Goal: Navigation & Orientation: Find specific page/section

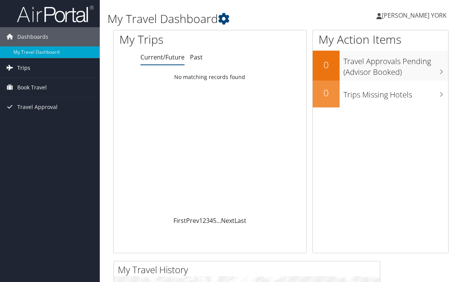
click at [23, 69] on span "Trips" at bounding box center [23, 67] width 13 height 19
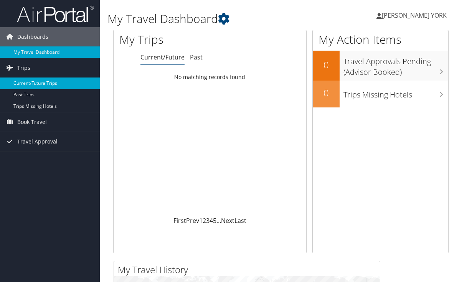
click at [46, 87] on link "Current/Future Trips" at bounding box center [50, 84] width 100 height 12
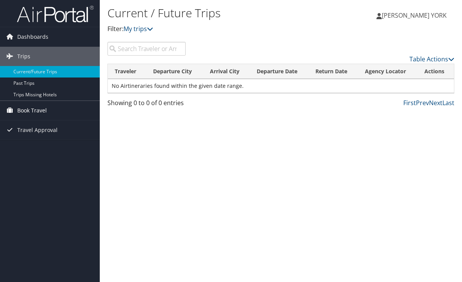
click at [46, 112] on span "Book Travel" at bounding box center [32, 110] width 30 height 19
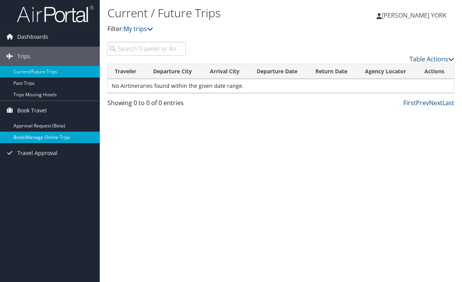
click at [63, 142] on link "Book/Manage Online Trips" at bounding box center [50, 138] width 100 height 12
click at [27, 39] on span "Dashboards" at bounding box center [32, 36] width 31 height 19
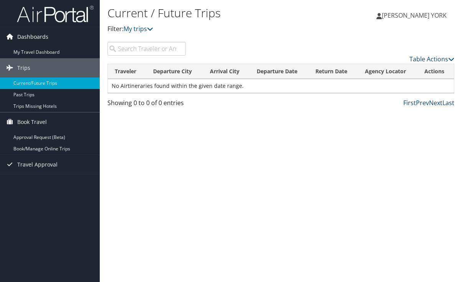
click at [28, 37] on span "Dashboards" at bounding box center [32, 36] width 31 height 19
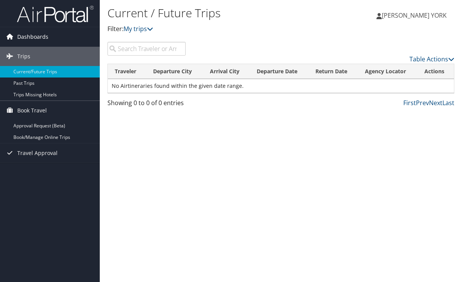
click at [27, 33] on span "Dashboards" at bounding box center [32, 36] width 31 height 19
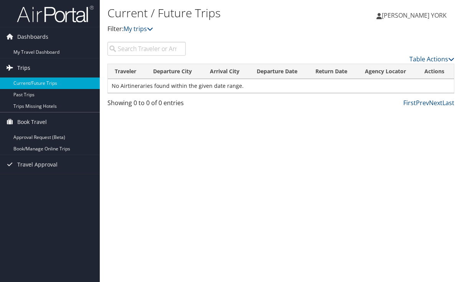
click at [23, 72] on span "Trips" at bounding box center [23, 67] width 13 height 19
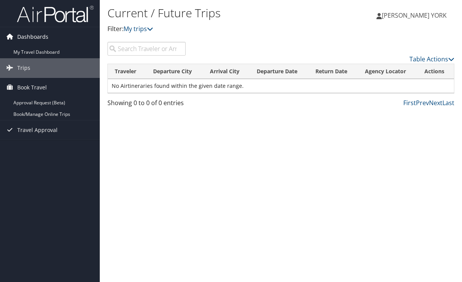
click at [23, 36] on span "Dashboards" at bounding box center [32, 36] width 31 height 19
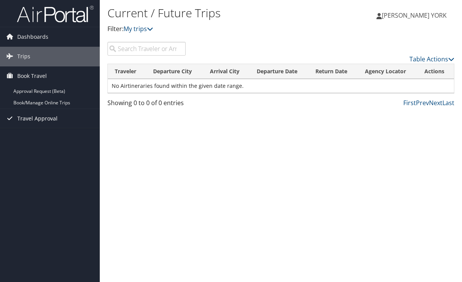
click at [43, 121] on span "Travel Approval" at bounding box center [37, 118] width 40 height 19
click at [430, 20] on link "[PERSON_NAME] YORK" at bounding box center [415, 15] width 78 height 23
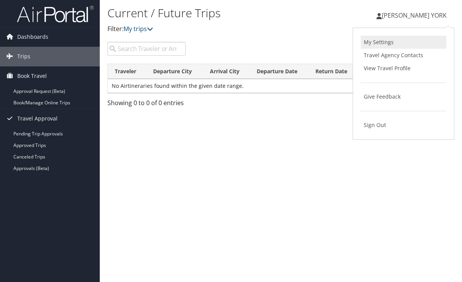
click at [375, 43] on link "My Settings" at bounding box center [404, 42] width 86 height 13
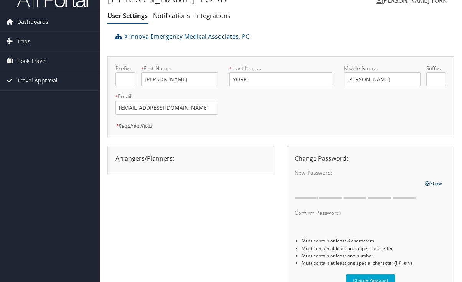
scroll to position [15, 0]
click at [41, 21] on span "Dashboards" at bounding box center [32, 21] width 31 height 19
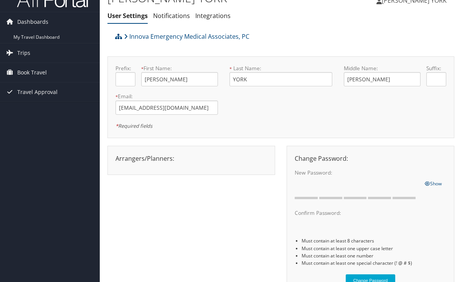
scroll to position [0, 0]
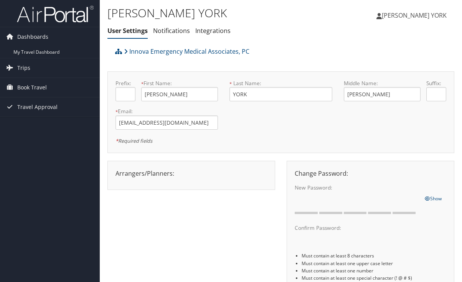
click at [428, 13] on span "[PERSON_NAME] YORK" at bounding box center [414, 15] width 65 height 8
click at [24, 33] on span "Dashboards" at bounding box center [32, 36] width 31 height 19
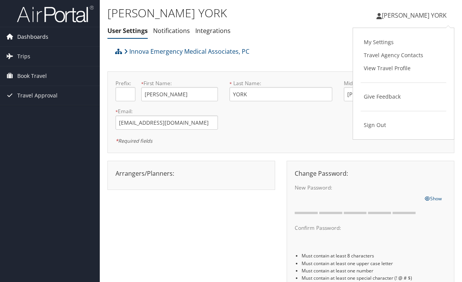
click at [20, 36] on span "Dashboards" at bounding box center [32, 36] width 31 height 19
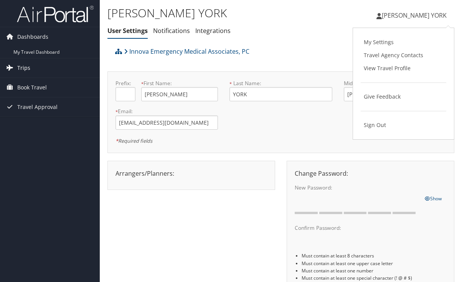
click at [15, 68] on link "Trips" at bounding box center [50, 67] width 100 height 19
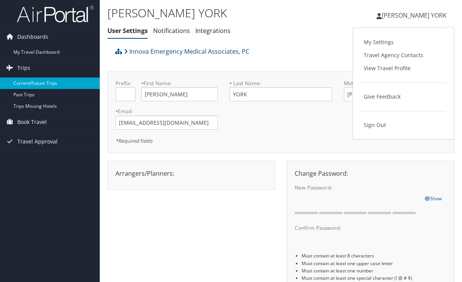
click at [21, 83] on link "Current/Future Trips" at bounding box center [50, 84] width 100 height 12
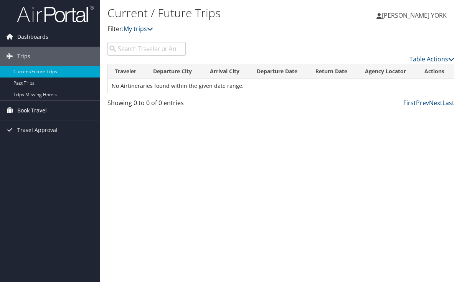
click at [23, 112] on span "Book Travel" at bounding box center [32, 110] width 30 height 19
click at [24, 155] on span "Travel Approval" at bounding box center [37, 153] width 40 height 19
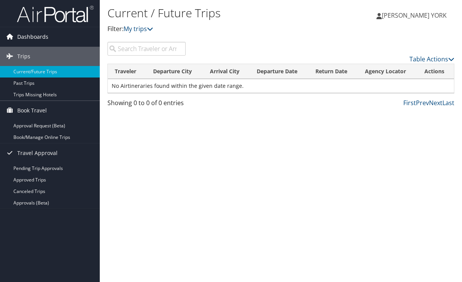
click at [20, 41] on span "Dashboards" at bounding box center [32, 36] width 31 height 19
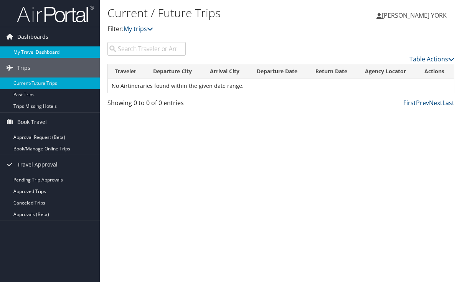
click at [20, 48] on link "My Travel Dashboard" at bounding box center [50, 52] width 100 height 12
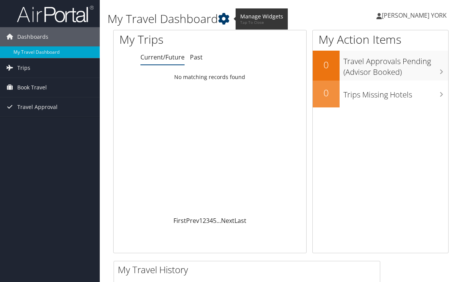
click at [226, 17] on icon at bounding box center [224, 19] width 12 height 12
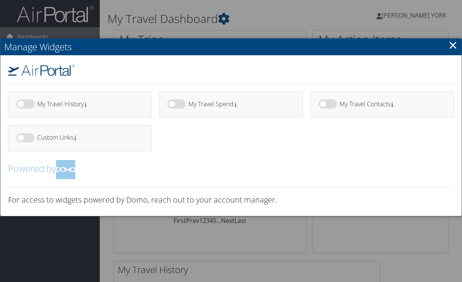
click at [264, 13] on div at bounding box center [231, 141] width 462 height 282
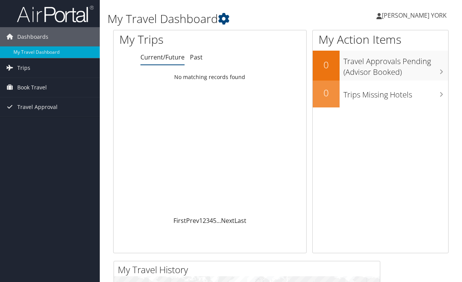
click at [424, 12] on span "[PERSON_NAME] YORK" at bounding box center [414, 15] width 65 height 8
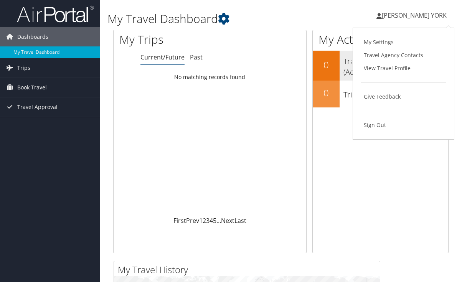
click at [382, 68] on link "View Travel Profile" at bounding box center [404, 68] width 86 height 13
